Goal: Information Seeking & Learning: Learn about a topic

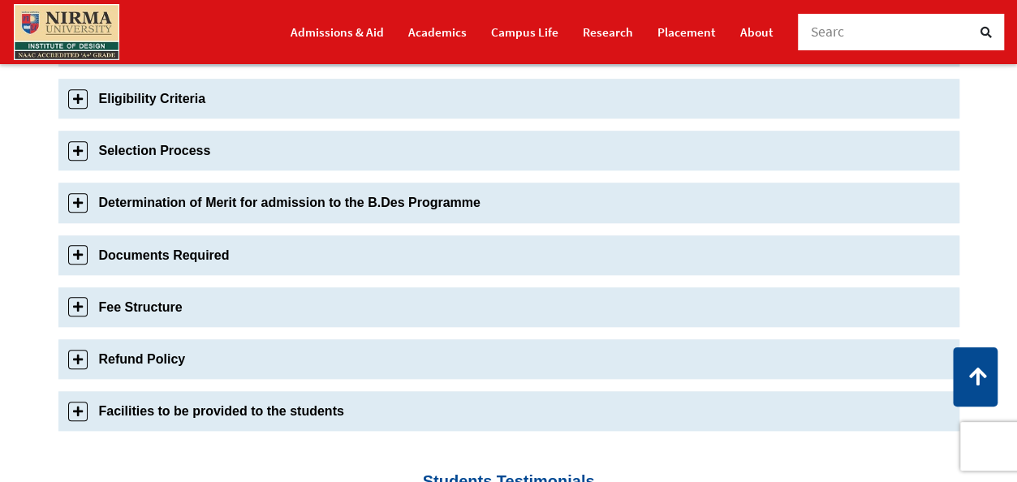
scroll to position [680, 0]
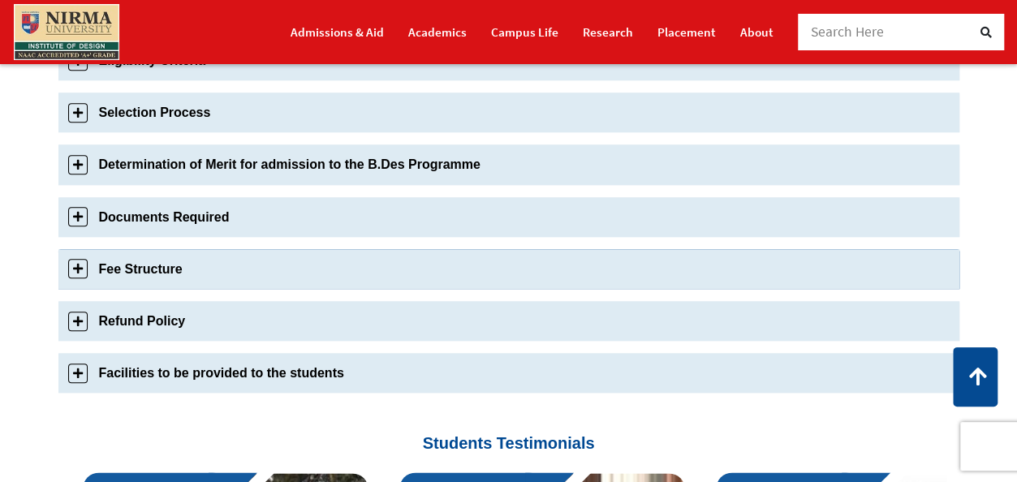
click at [258, 266] on link "Fee Structure" at bounding box center [508, 269] width 901 height 40
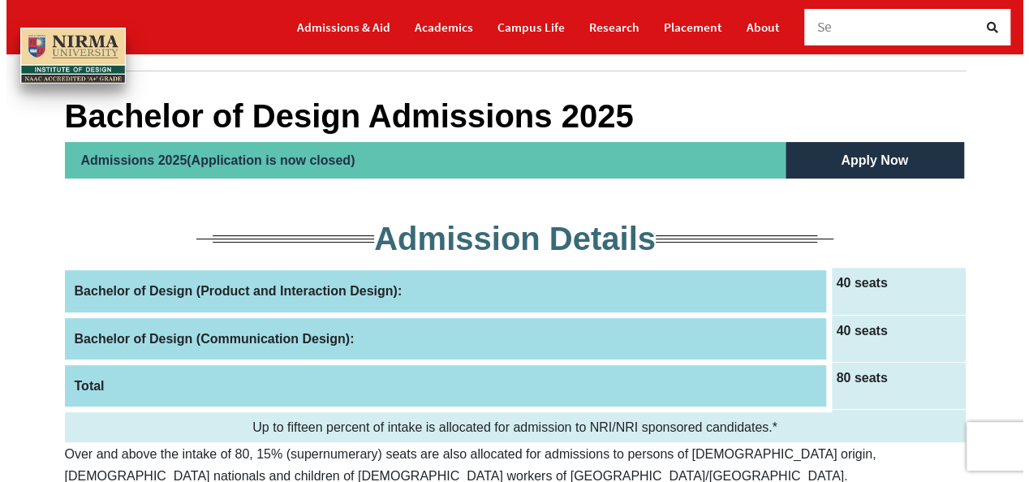
scroll to position [0, 0]
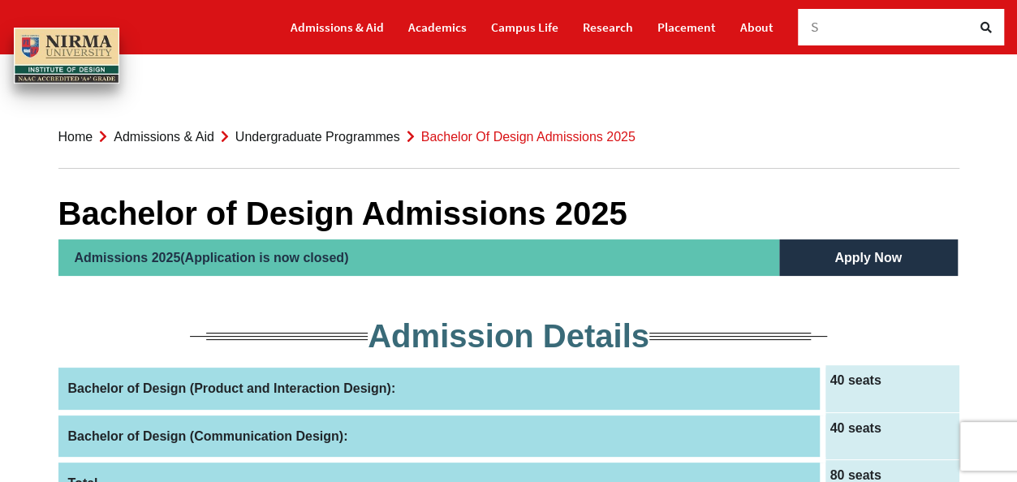
click at [891, 22] on div "S" at bounding box center [892, 27] width 162 height 37
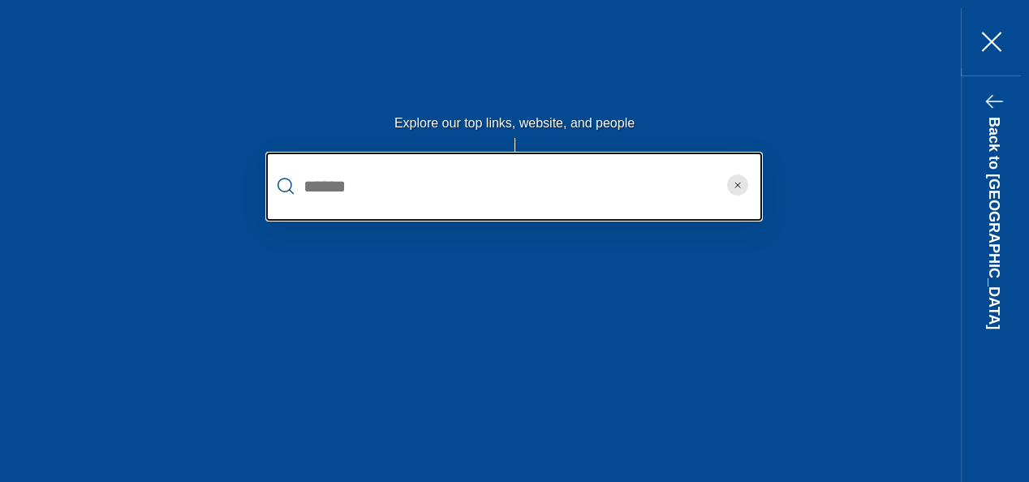
type input "******"
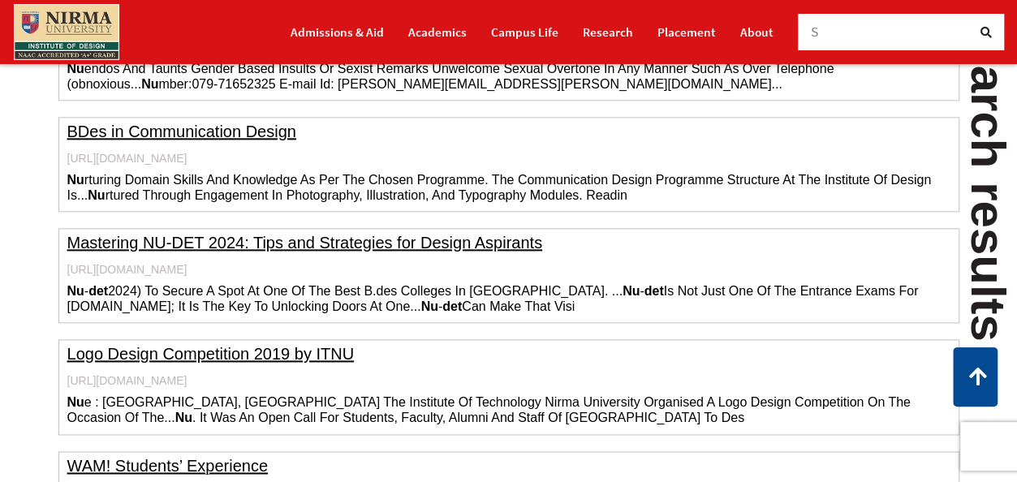
scroll to position [948, 0]
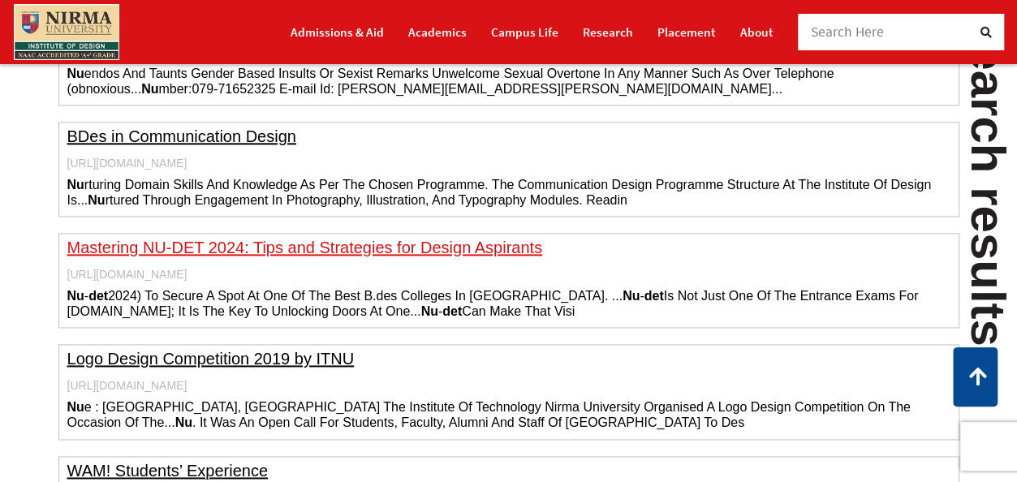
click at [468, 248] on link "Mastering NU-DET 2024: Tips and Strategies for Design Aspirants" at bounding box center [304, 248] width 475 height 18
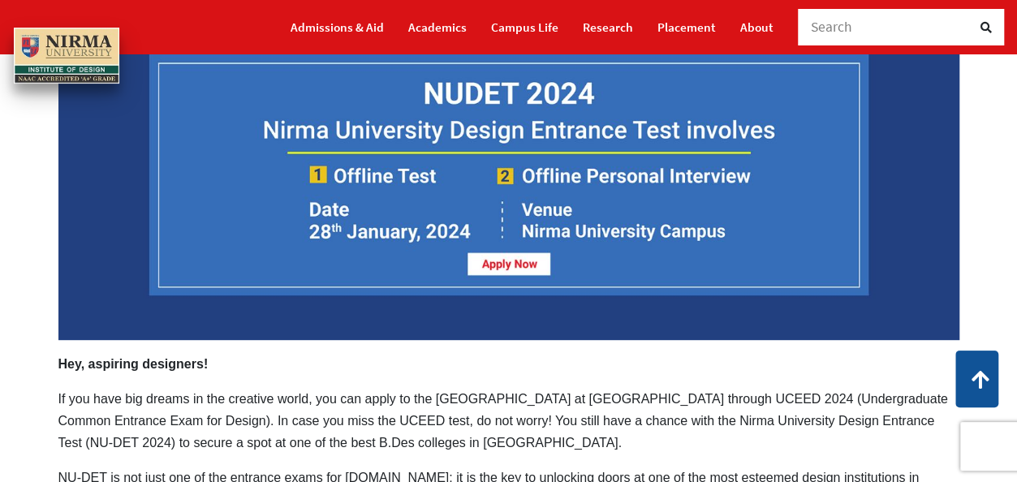
scroll to position [156, 0]
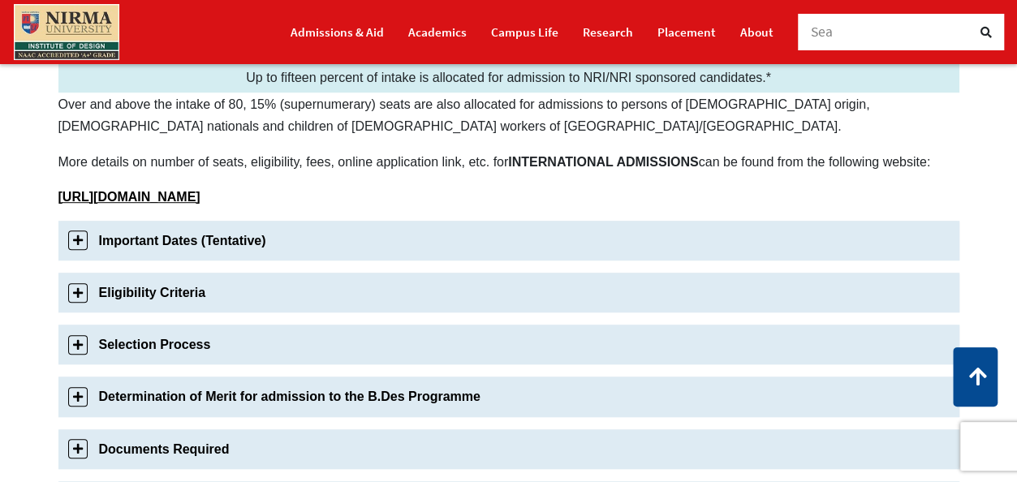
scroll to position [438, 0]
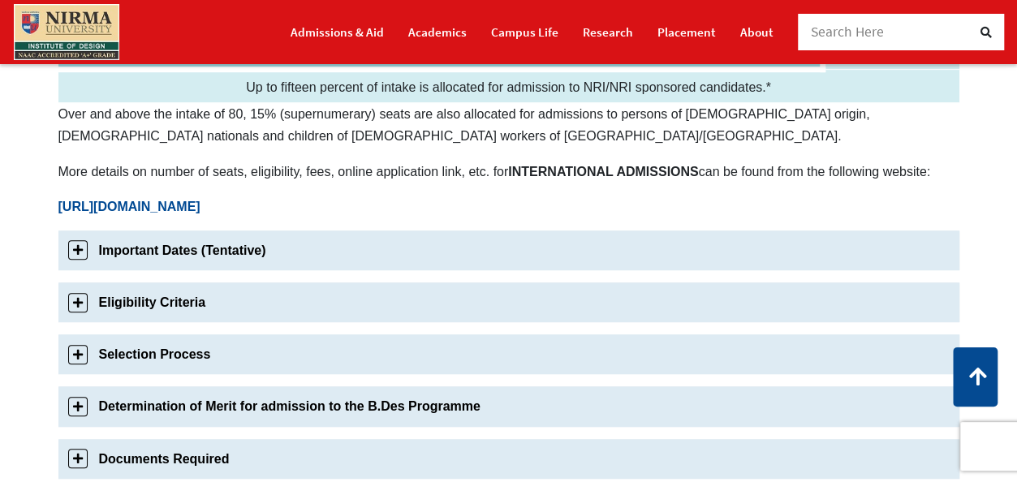
click at [201, 204] on b "[URL][DOMAIN_NAME]" at bounding box center [129, 207] width 142 height 14
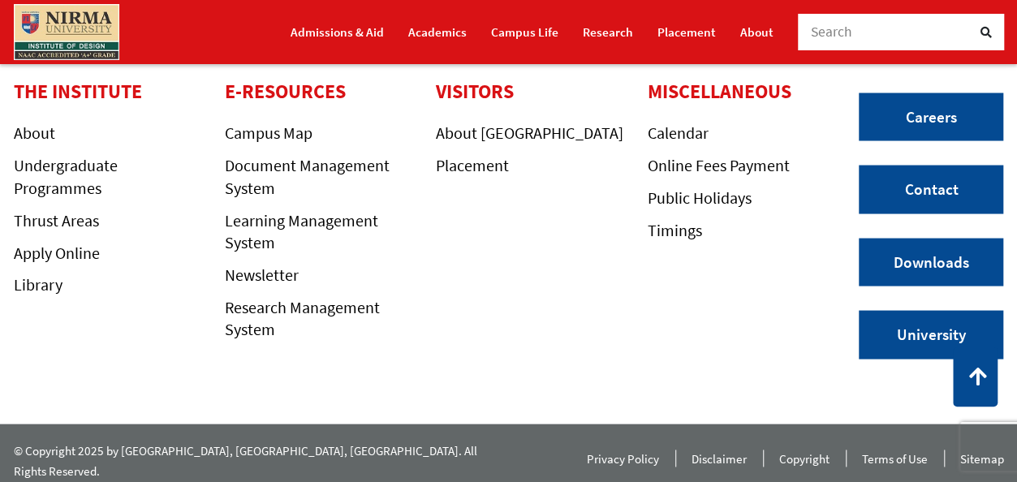
scroll to position [1521, 0]
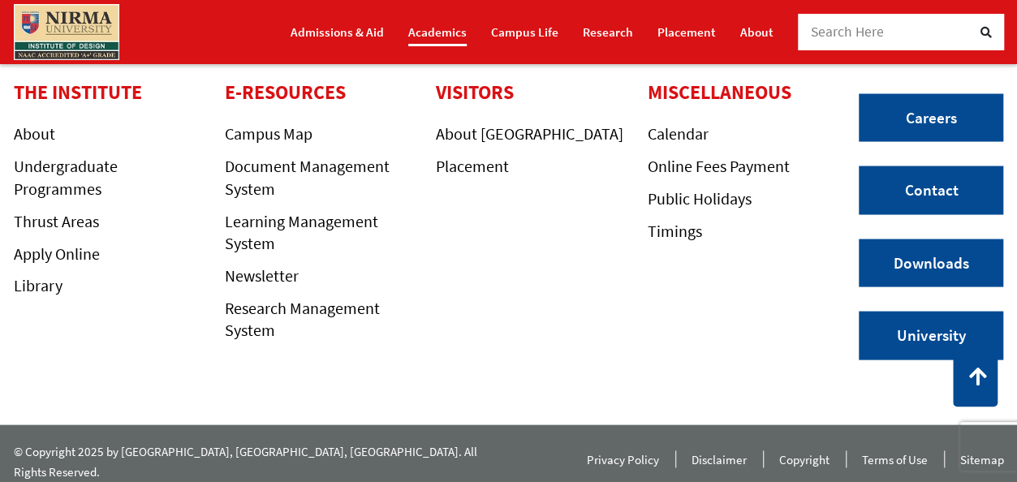
click at [443, 41] on link "Academics" at bounding box center [437, 32] width 58 height 28
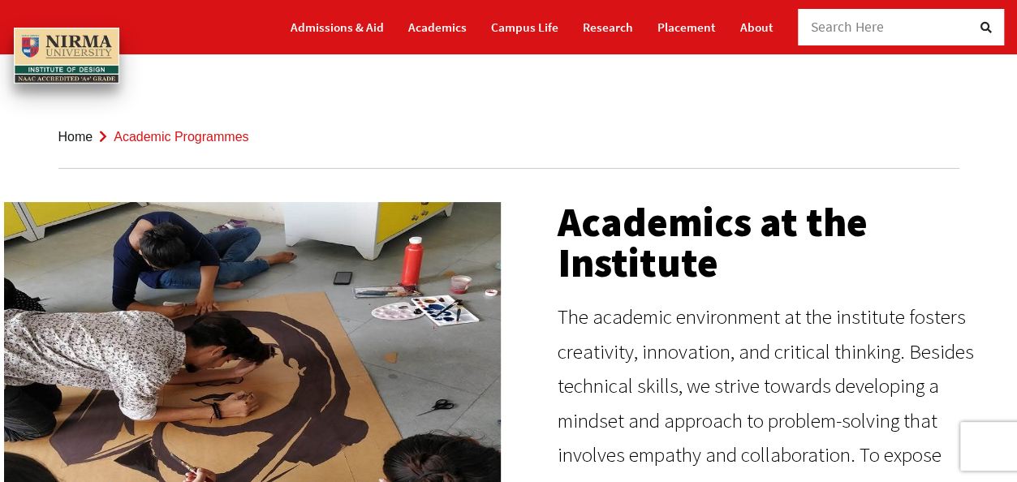
click at [367, 30] on link "Admissions & Aid" at bounding box center [337, 27] width 93 height 28
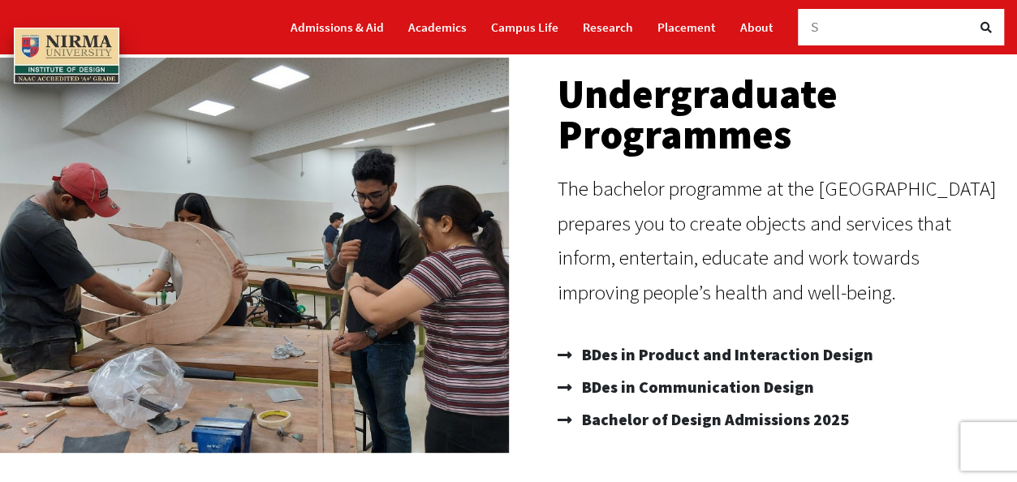
scroll to position [136, 0]
click at [627, 416] on span "Bachelor of Design Admissions 2025" at bounding box center [713, 420] width 271 height 32
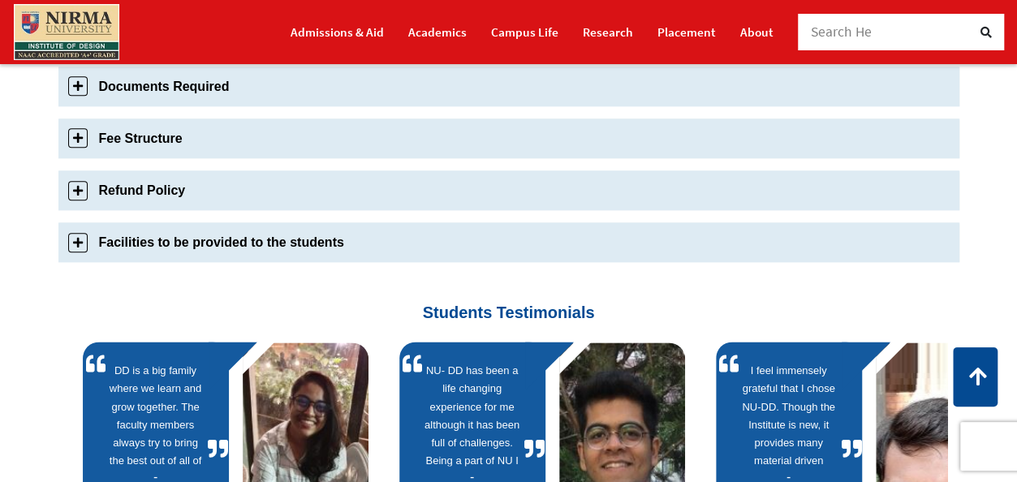
scroll to position [802, 0]
